Goal: Navigation & Orientation: Find specific page/section

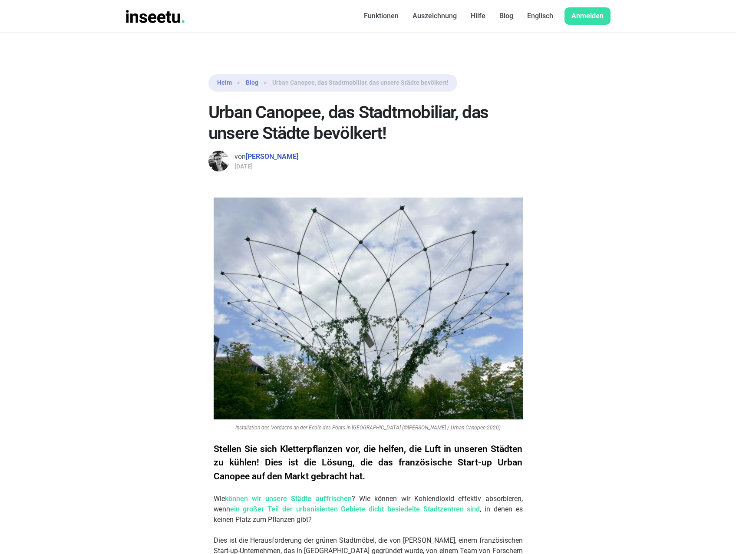
scroll to position [2213, 0]
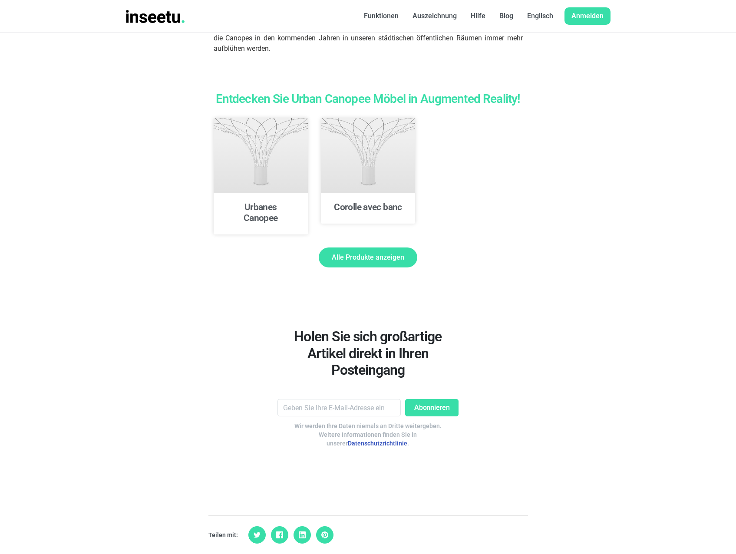
click at [371, 254] on span "Alle Produkte anzeigen" at bounding box center [368, 257] width 72 height 7
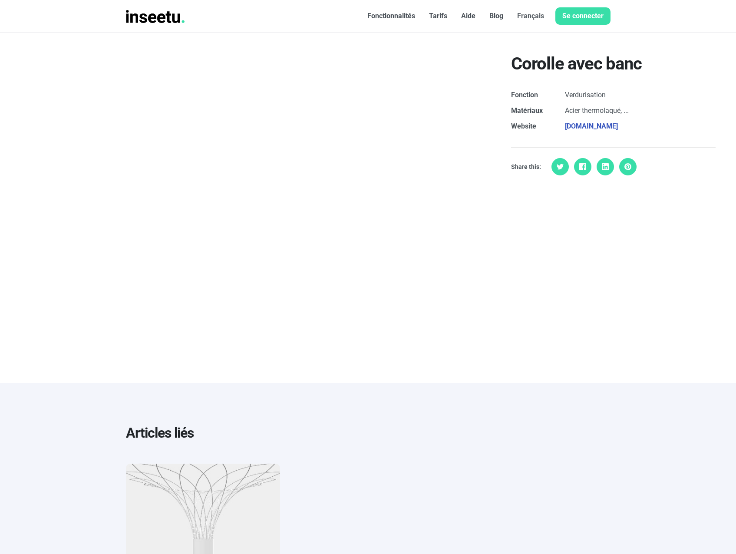
click at [534, 20] on link "Français" at bounding box center [530, 15] width 41 height 17
click at [531, 60] on link "English" at bounding box center [544, 61] width 53 height 14
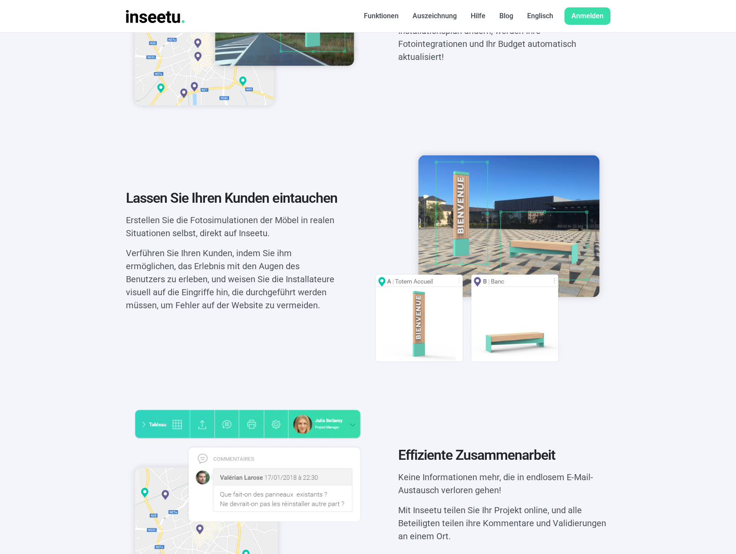
scroll to position [260, 0]
